Goal: Navigation & Orientation: Find specific page/section

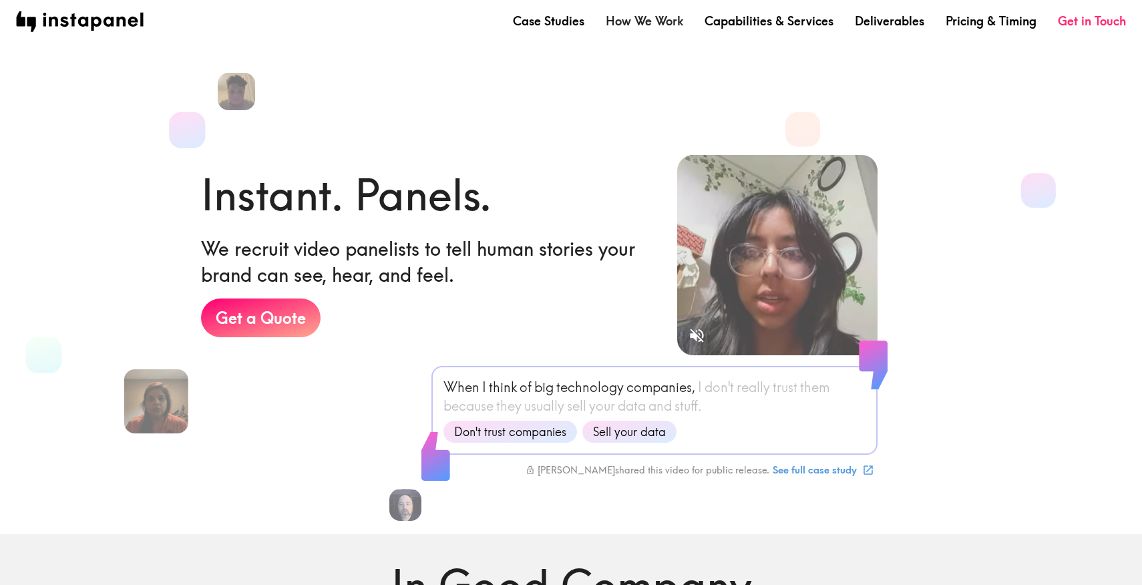
click at [653, 16] on link "How We Work" at bounding box center [643, 21] width 77 height 17
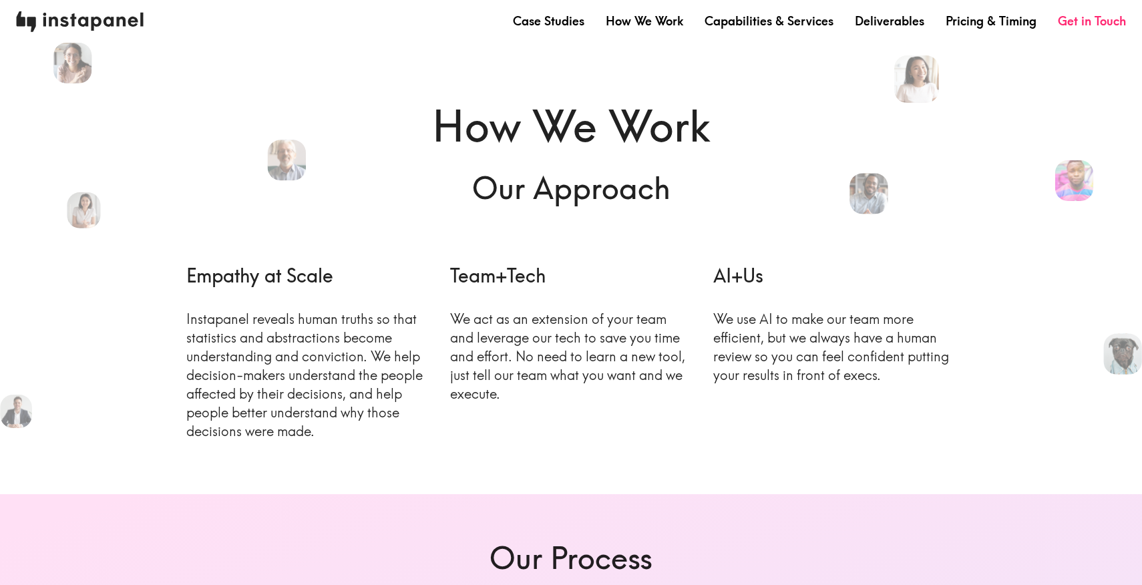
click at [82, 21] on img at bounding box center [80, 21] width 128 height 21
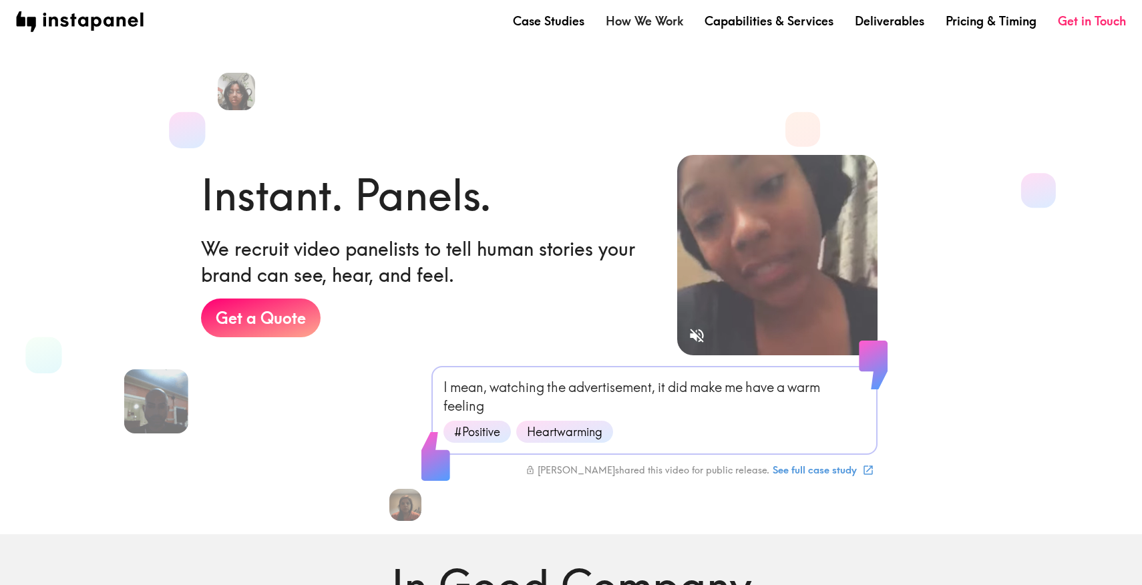
click at [655, 25] on link "How We Work" at bounding box center [643, 21] width 77 height 17
